Goal: Information Seeking & Learning: Learn about a topic

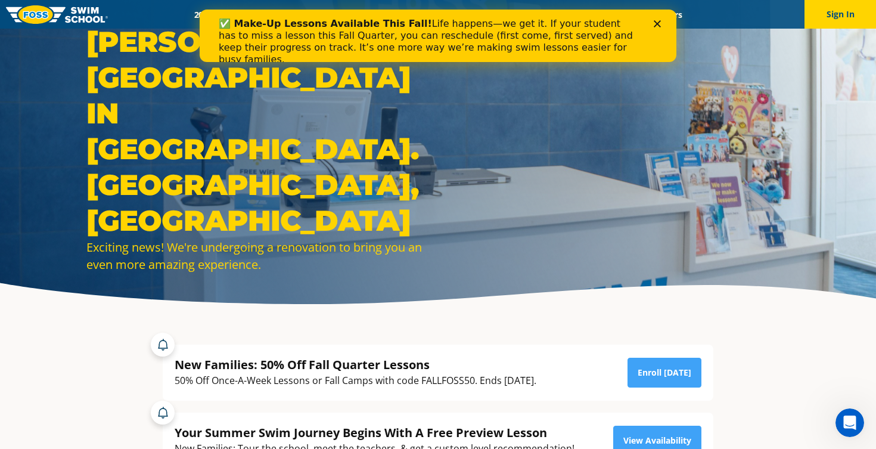
click at [664, 23] on div "Close" at bounding box center [660, 23] width 12 height 7
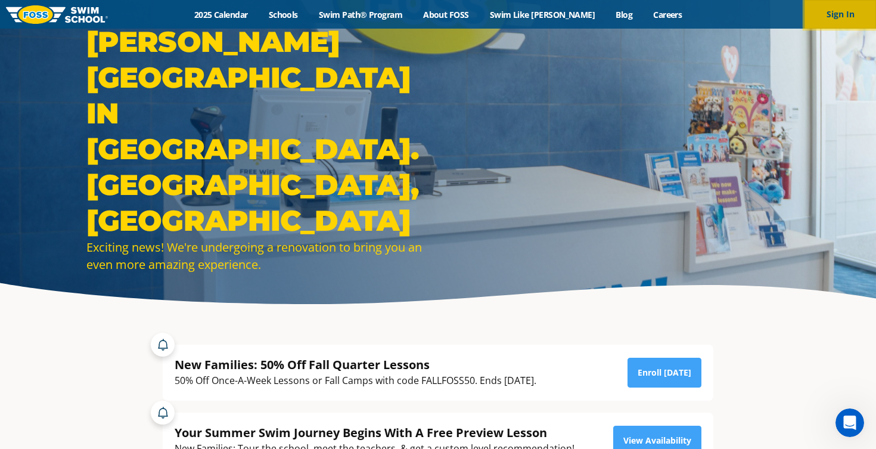
click at [843, 19] on button "Sign In" at bounding box center [841, 14] width 72 height 29
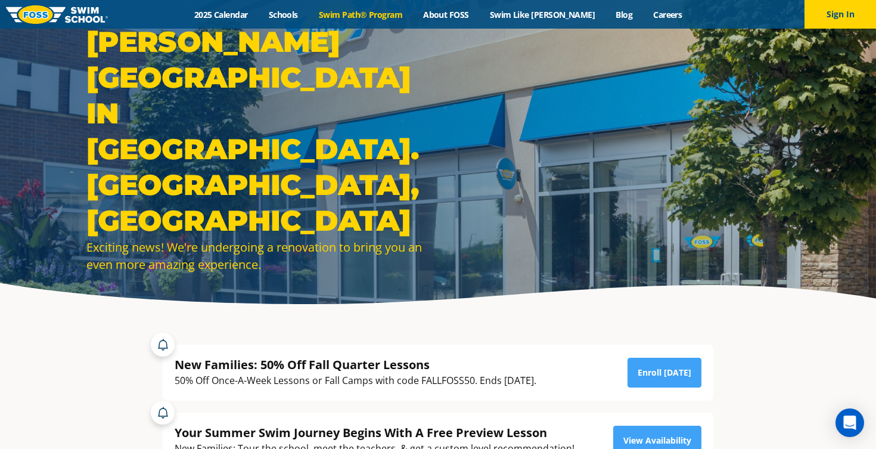
click at [395, 15] on link "Swim Path® Program" at bounding box center [360, 14] width 104 height 11
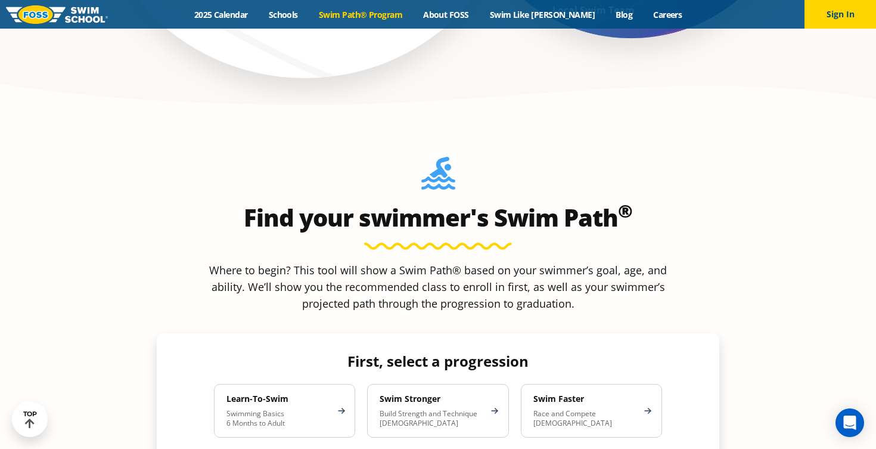
scroll to position [1028, 0]
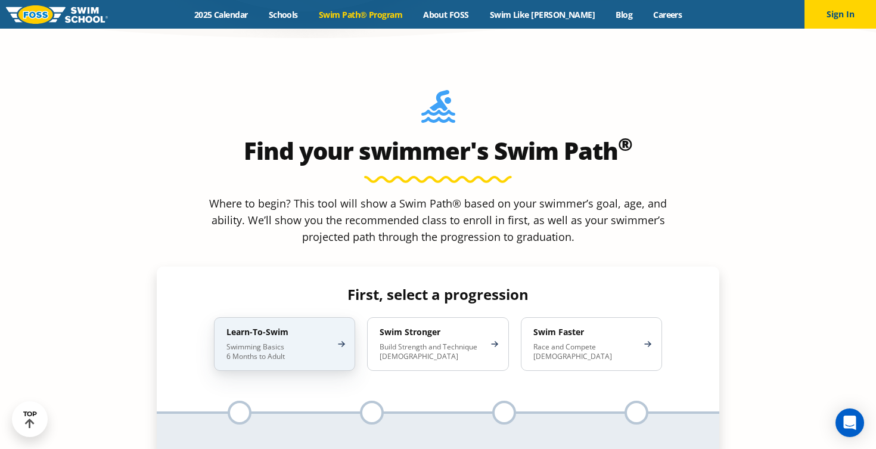
click at [322, 317] on div "Learn-To-Swim Swimming Basics 6 Months to Adult" at bounding box center [284, 344] width 141 height 54
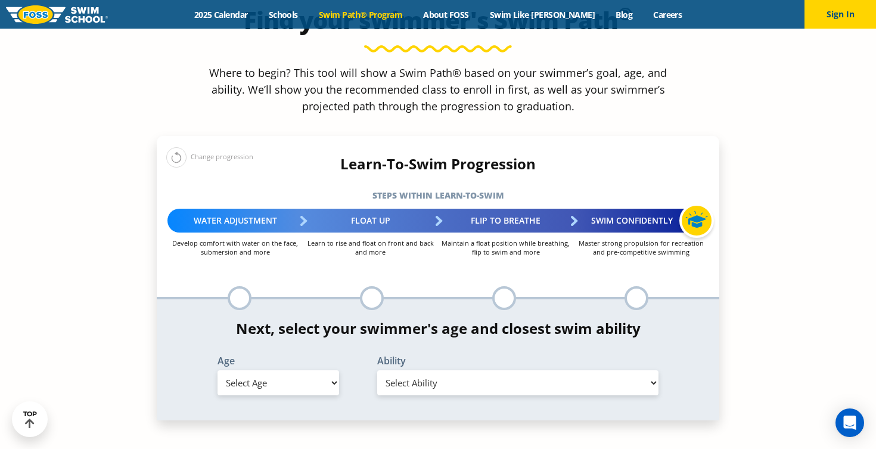
scroll to position [1159, 0]
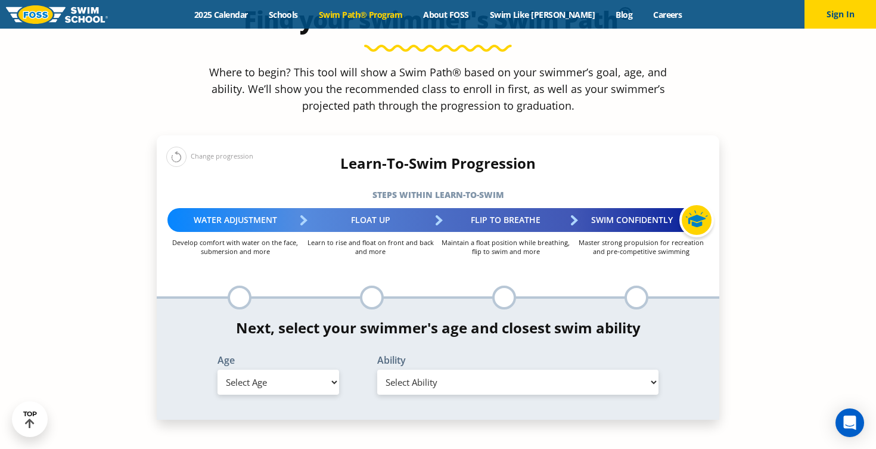
click at [390, 306] on div "*In this class, your swimmer will focus on multiple steps within the progressio…" at bounding box center [438, 359] width 563 height 121
click at [390, 370] on select "Select Ability" at bounding box center [517, 382] width 281 height 25
click at [302, 370] on select "Select Age 6 months - 1 year 1 year 2 years 3 years 4 years 5 years 6 years 7 y…" at bounding box center [279, 382] width 122 height 25
select select "2-years"
click at [435, 370] on select "Select Ability First in-water experience Comfortable with water poured over the…" at bounding box center [517, 382] width 281 height 25
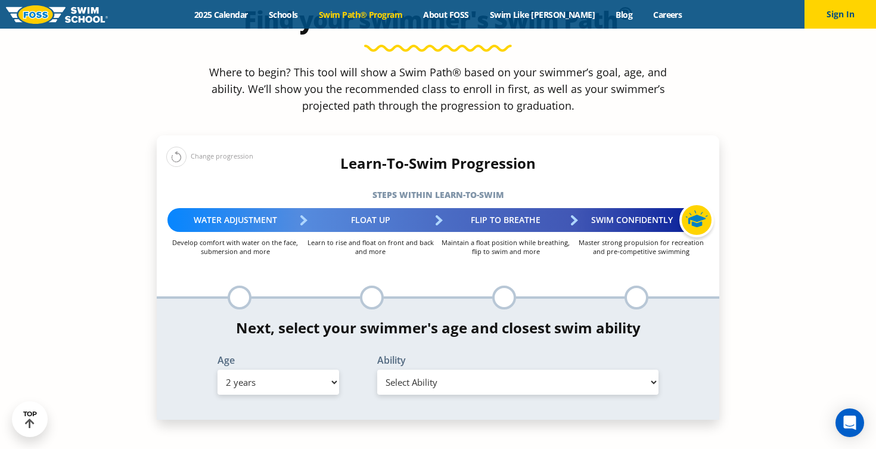
select select "2-years-comfortable-with-water-poured-over-face-eyes-and-ears-and-with-ears-in-…"
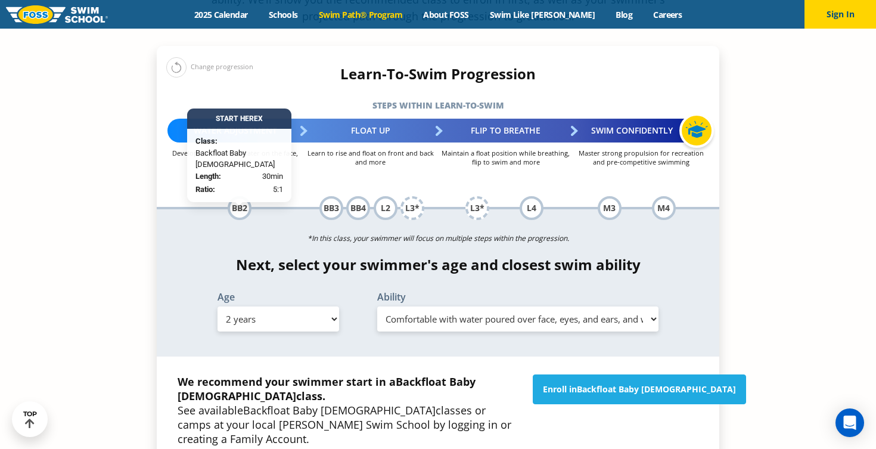
scroll to position [1267, 0]
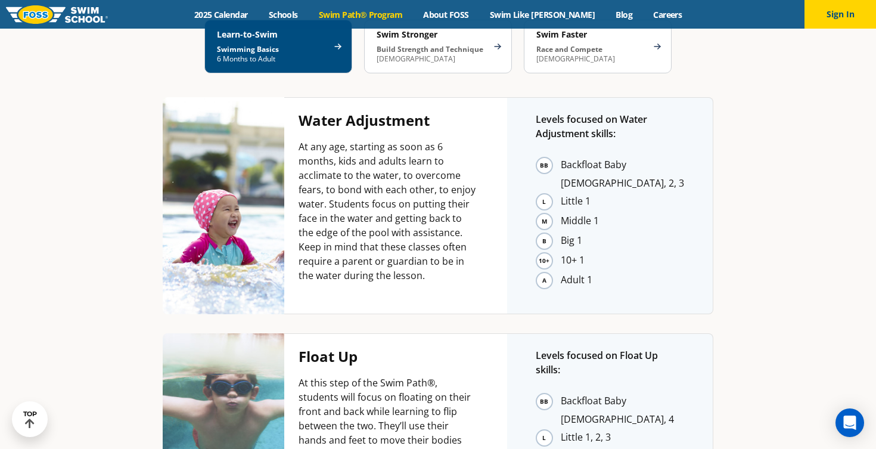
scroll to position [2375, 0]
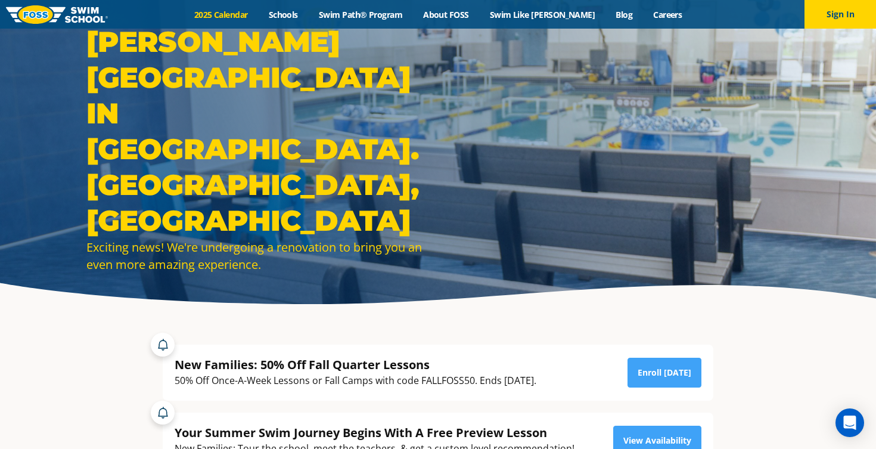
click at [255, 16] on link "2025 Calendar" at bounding box center [221, 14] width 75 height 11
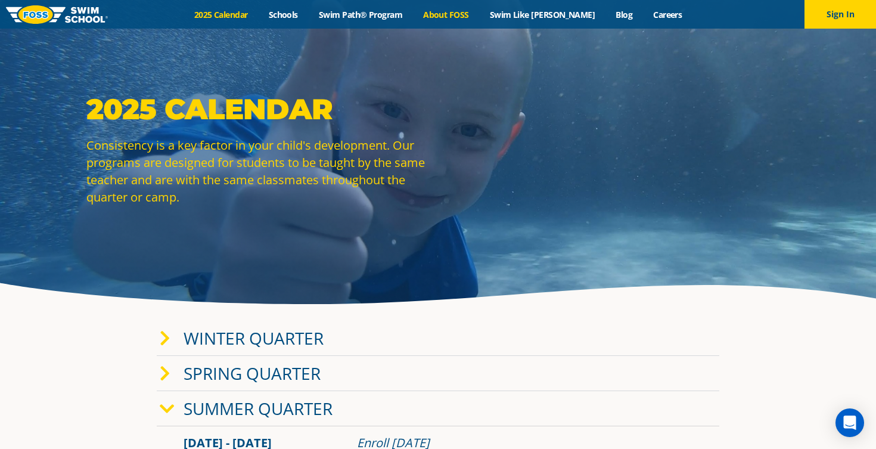
click at [480, 16] on link "About FOSS" at bounding box center [446, 14] width 67 height 11
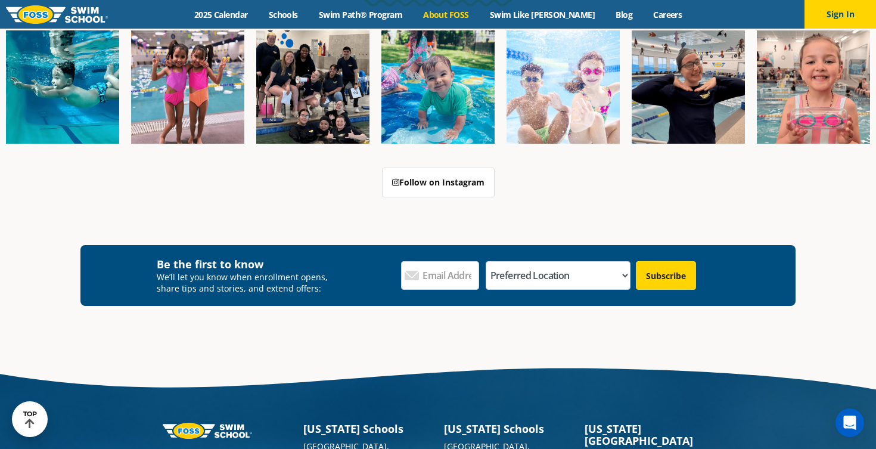
scroll to position [2905, 0]
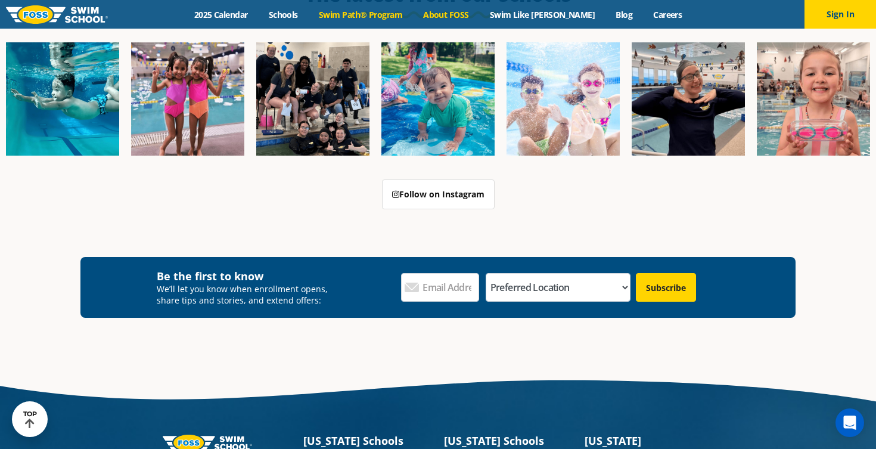
click at [410, 14] on link "Swim Path® Program" at bounding box center [360, 14] width 104 height 11
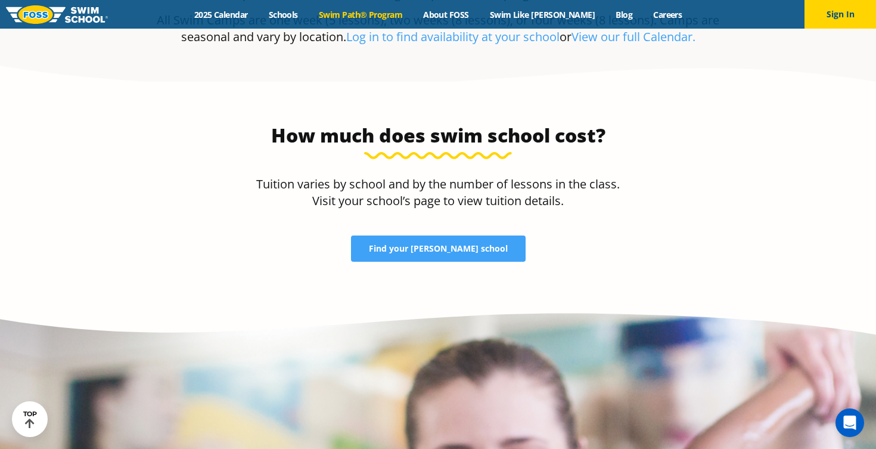
scroll to position [2472, 0]
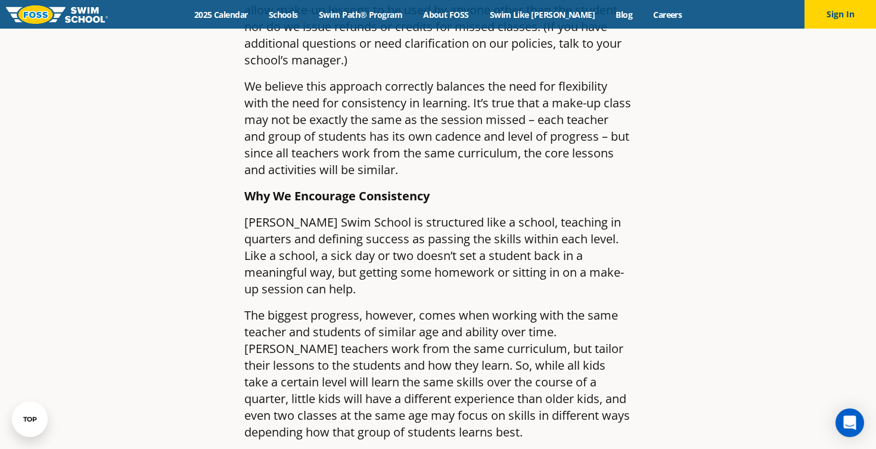
scroll to position [1309, 0]
